Goal: Transaction & Acquisition: Book appointment/travel/reservation

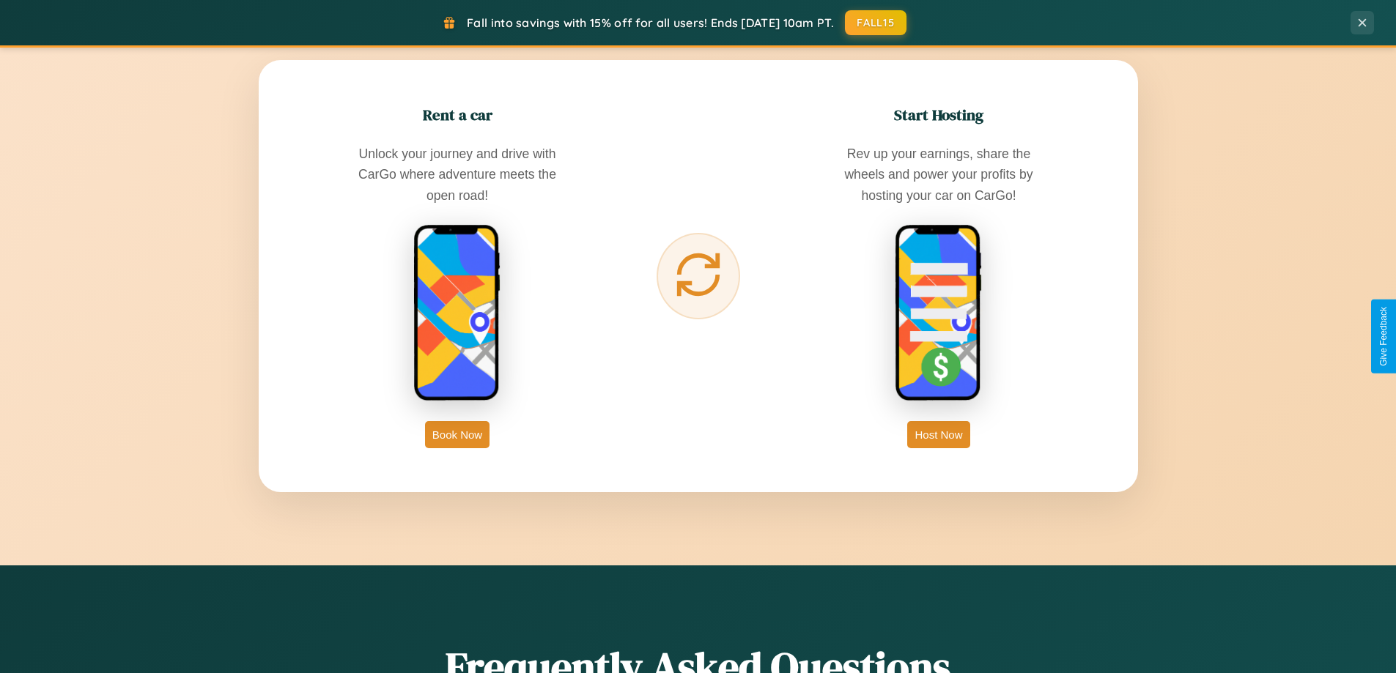
scroll to position [2819, 0]
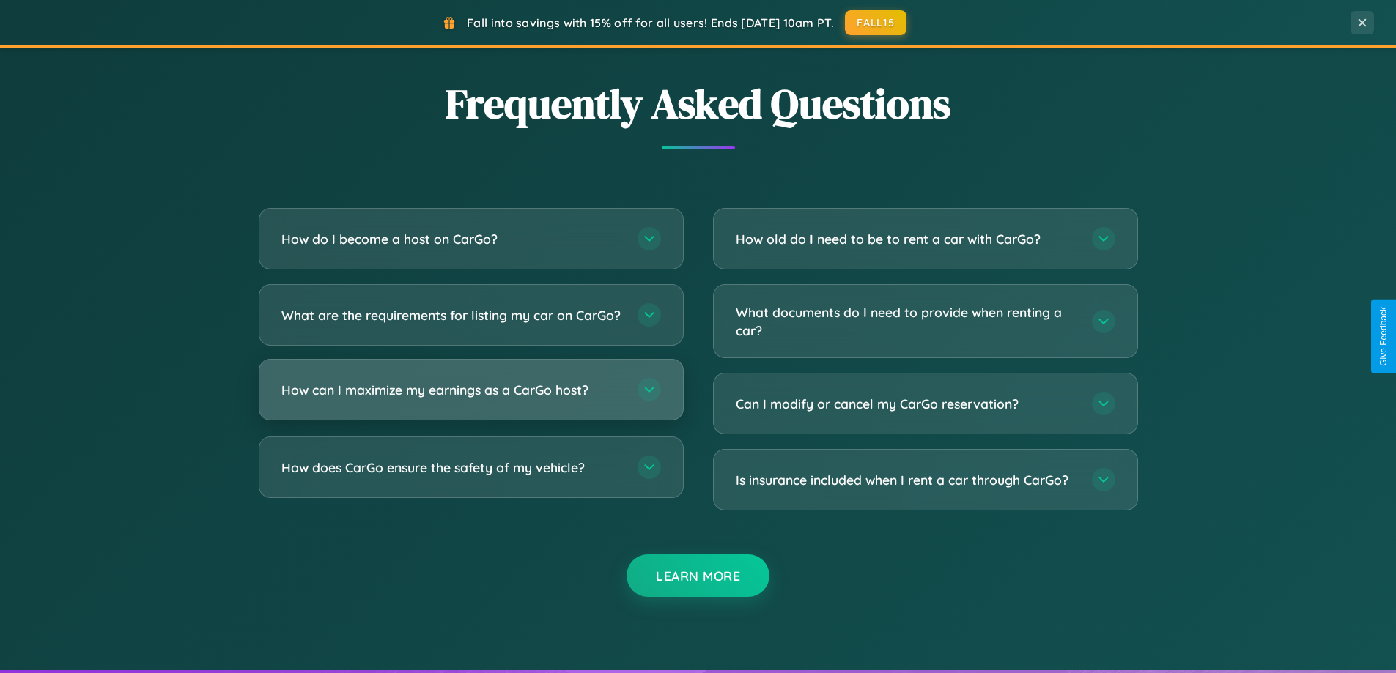
click at [470, 399] on h3 "How can I maximize my earnings as a CarGo host?" at bounding box center [451, 390] width 341 height 18
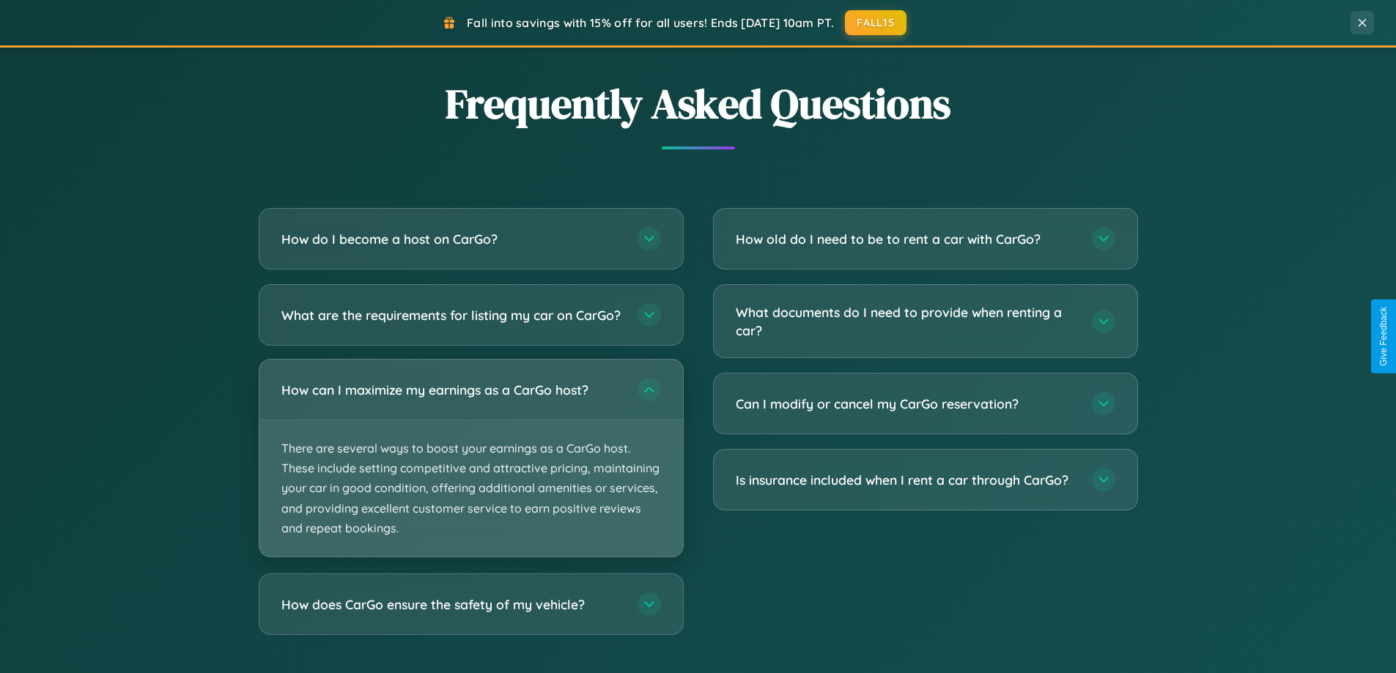
click at [470, 470] on p "There are several ways to boost your earnings as a CarGo host. These include se…" at bounding box center [471, 489] width 424 height 136
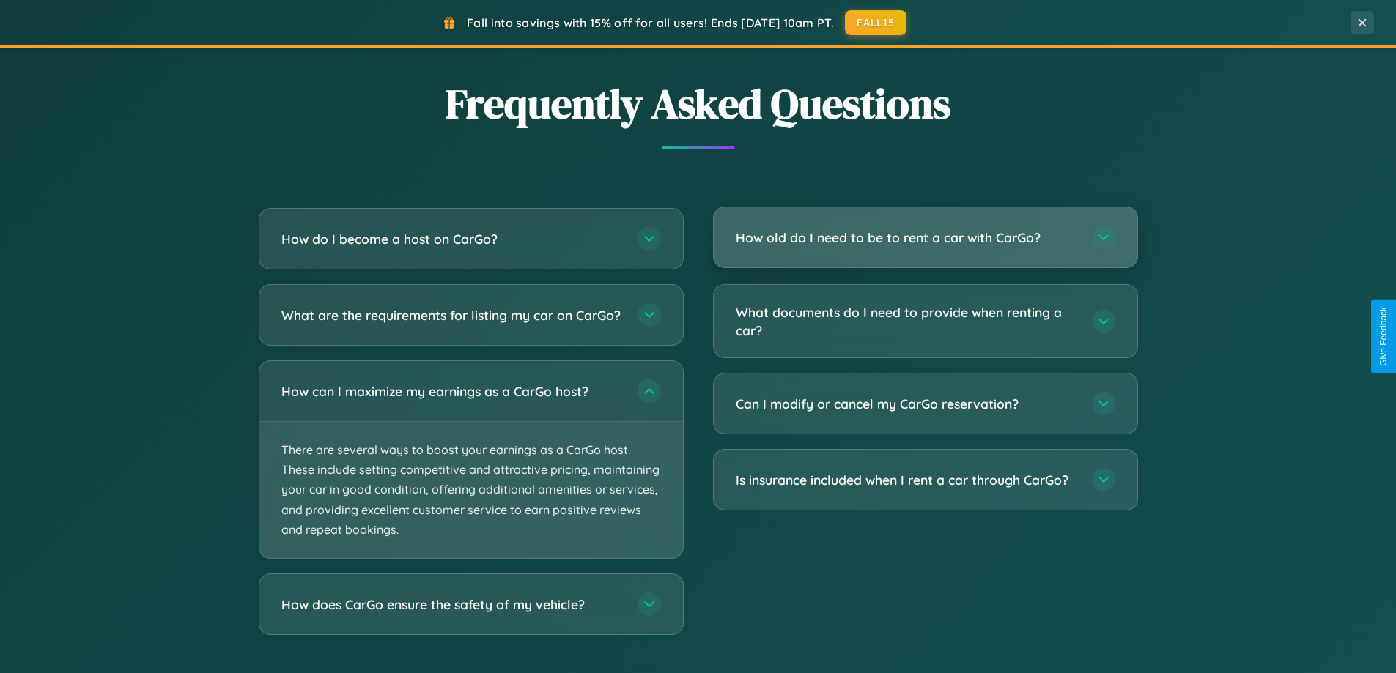
click at [925, 237] on h3 "How old do I need to be to rent a car with CarGo?" at bounding box center [906, 238] width 341 height 18
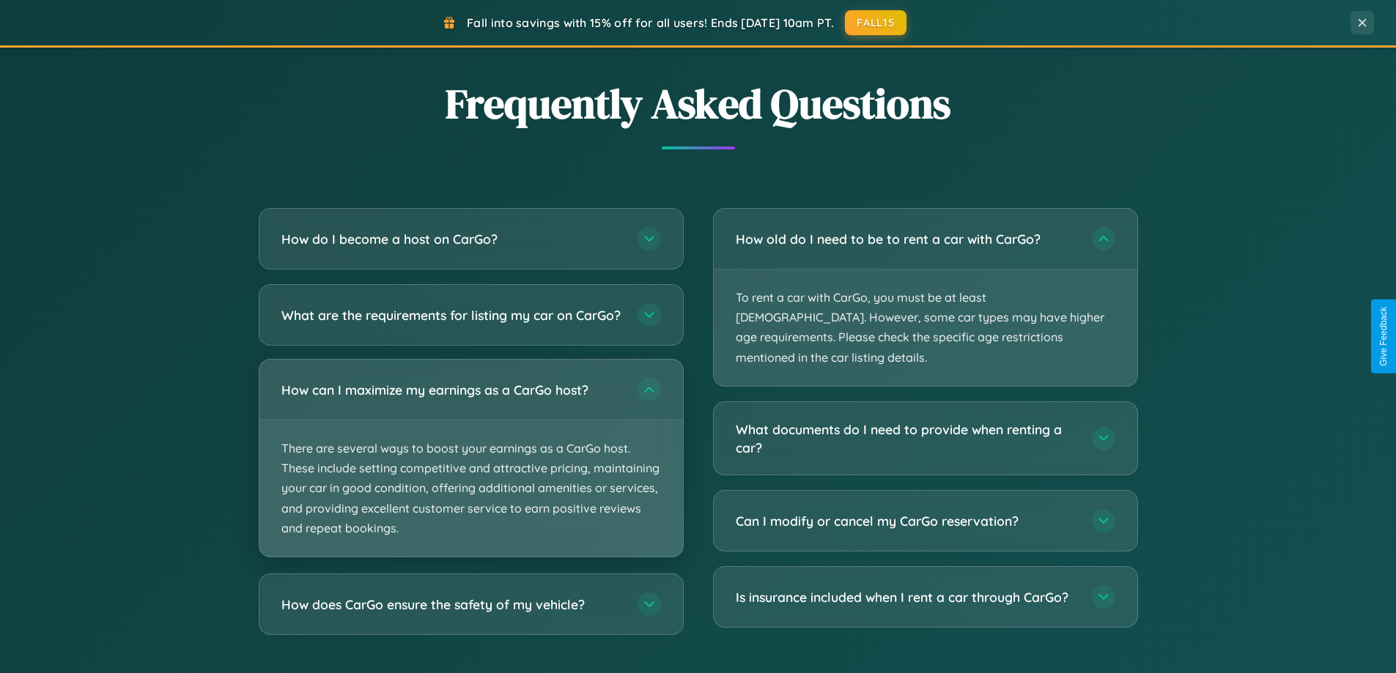
click at [470, 472] on p "There are several ways to boost your earnings as a CarGo host. These include se…" at bounding box center [471, 489] width 424 height 136
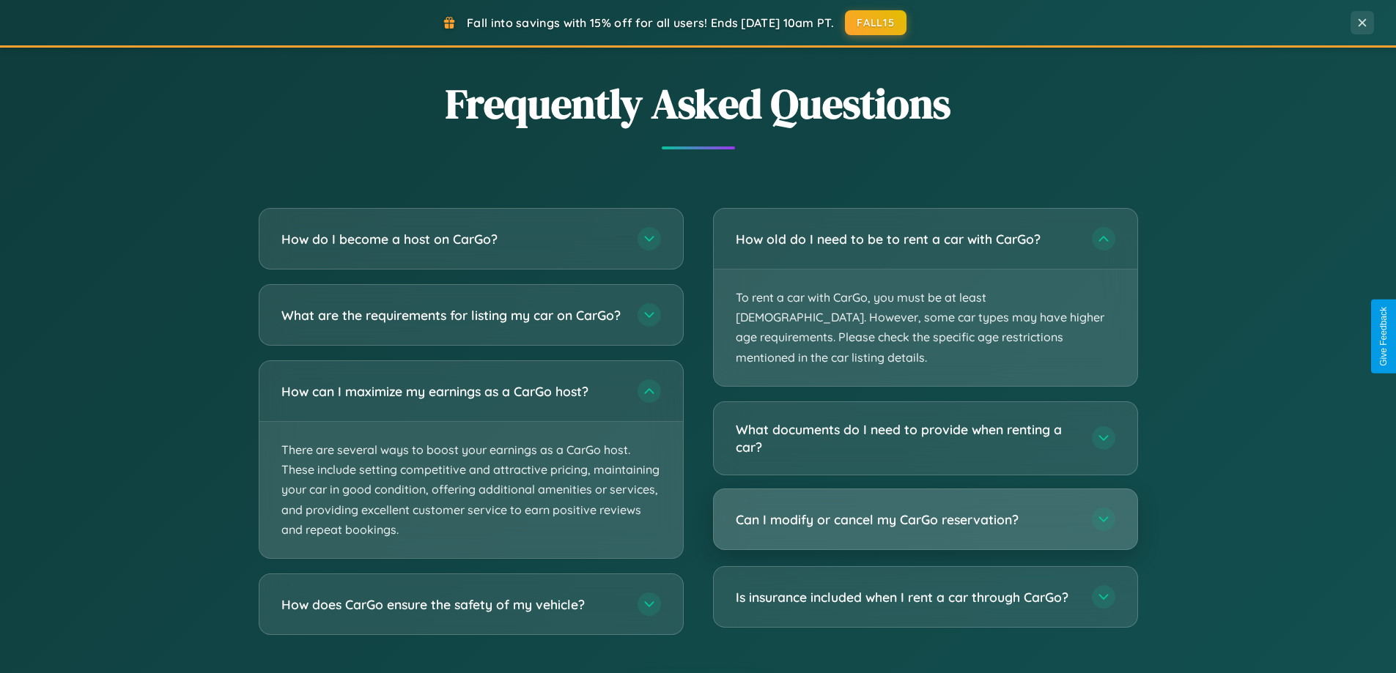
click at [925, 511] on h3 "Can I modify or cancel my CarGo reservation?" at bounding box center [906, 520] width 341 height 18
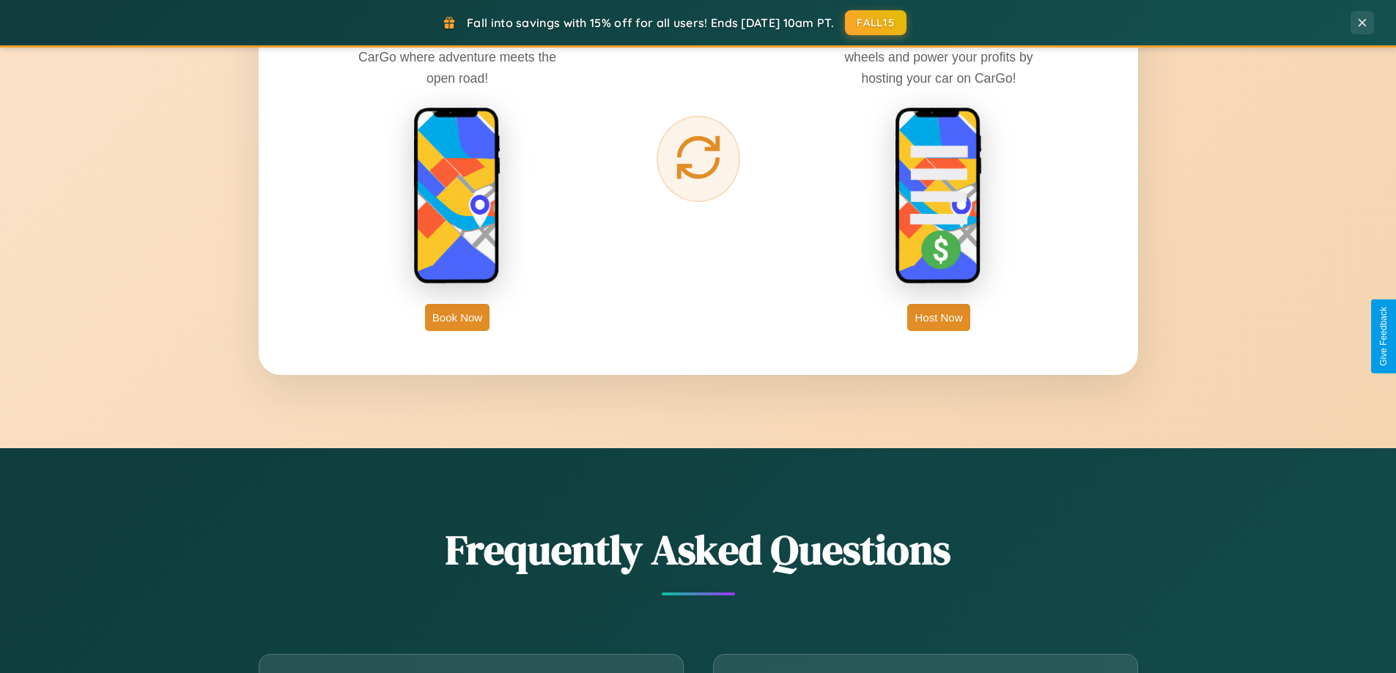
scroll to position [2354, 0]
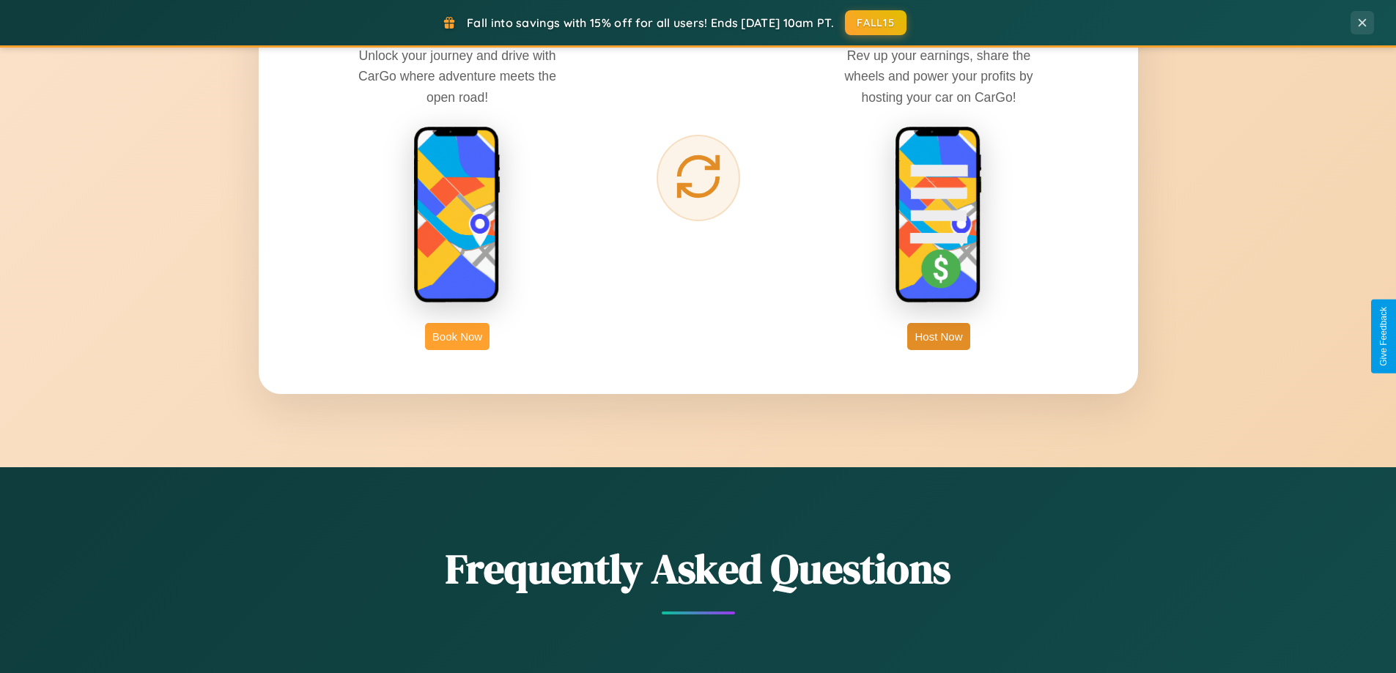
click at [457, 336] on button "Book Now" at bounding box center [457, 336] width 64 height 27
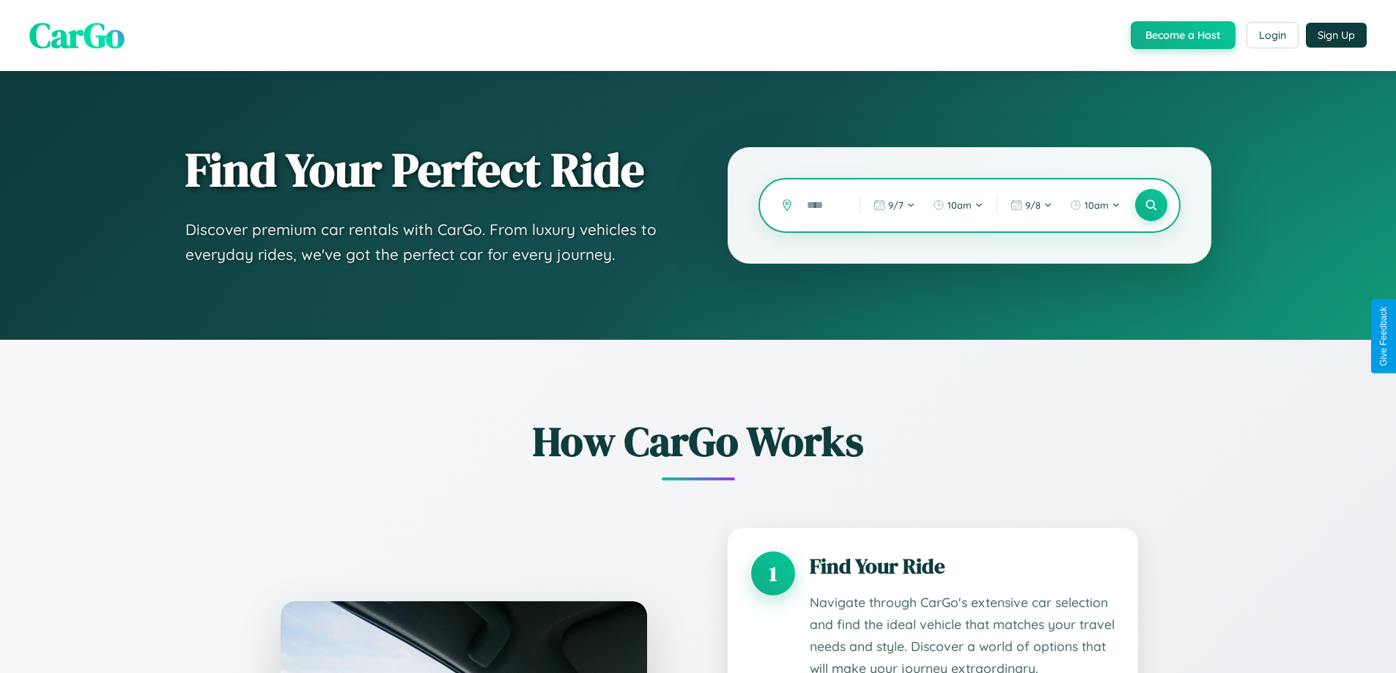
click at [822, 205] on input "text" at bounding box center [821, 206] width 45 height 26
type input "*****"
click at [1150, 205] on icon at bounding box center [1151, 206] width 14 height 14
